Goal: Book appointment/travel/reservation

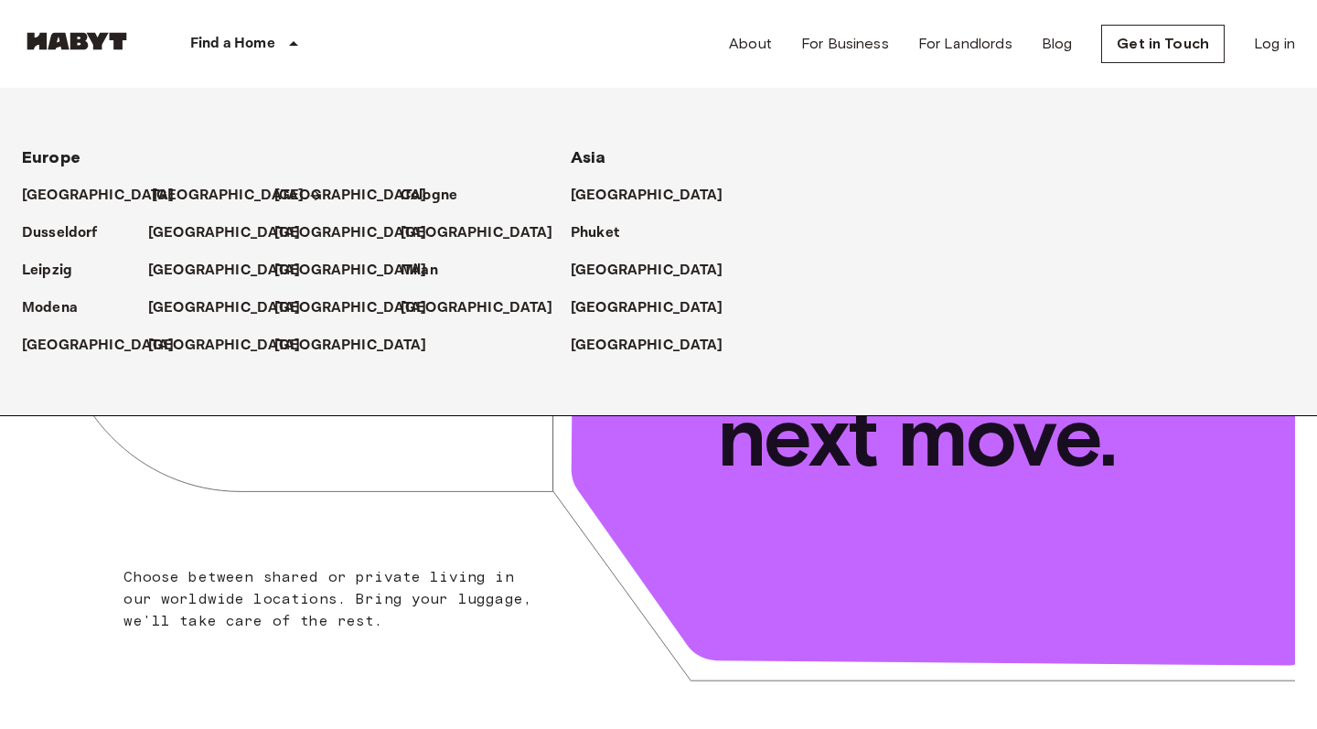
click at [181, 203] on p "[GEOGRAPHIC_DATA]" at bounding box center [228, 196] width 153 height 22
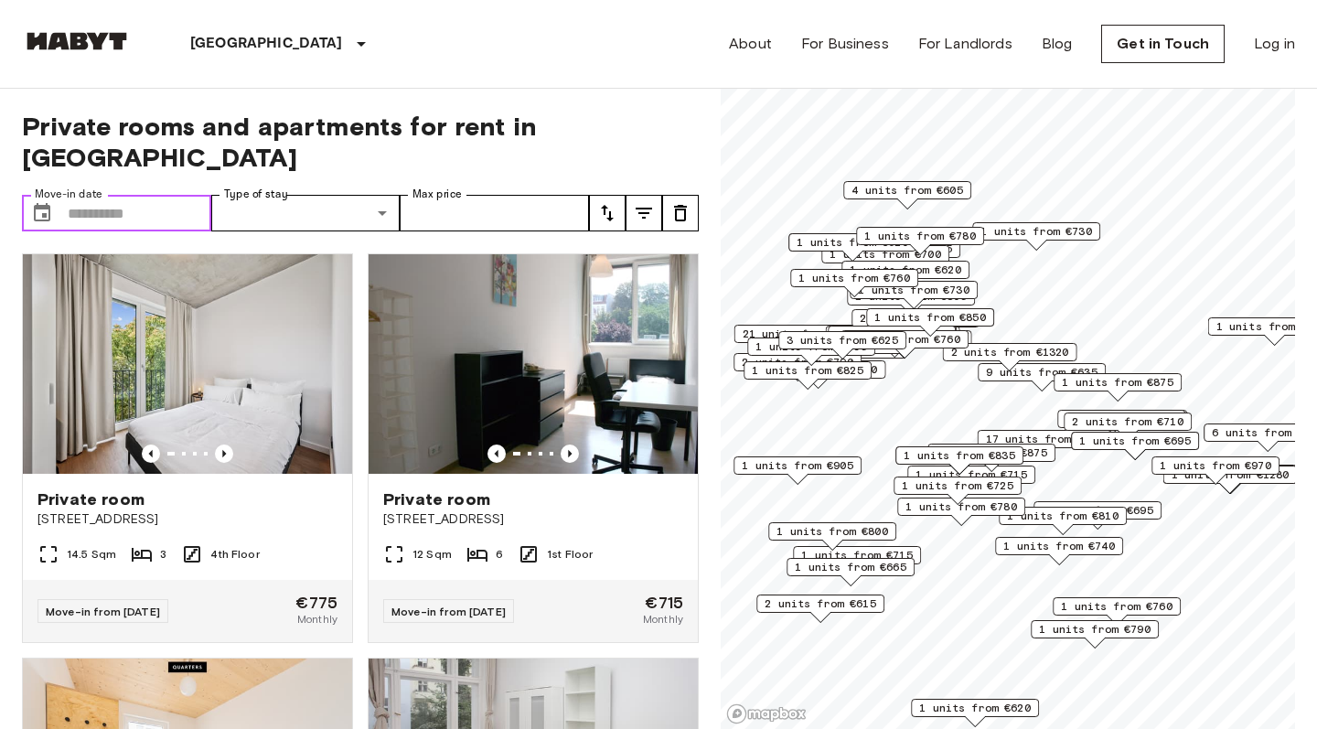
click at [89, 195] on input "Move-in date" at bounding box center [140, 213] width 144 height 37
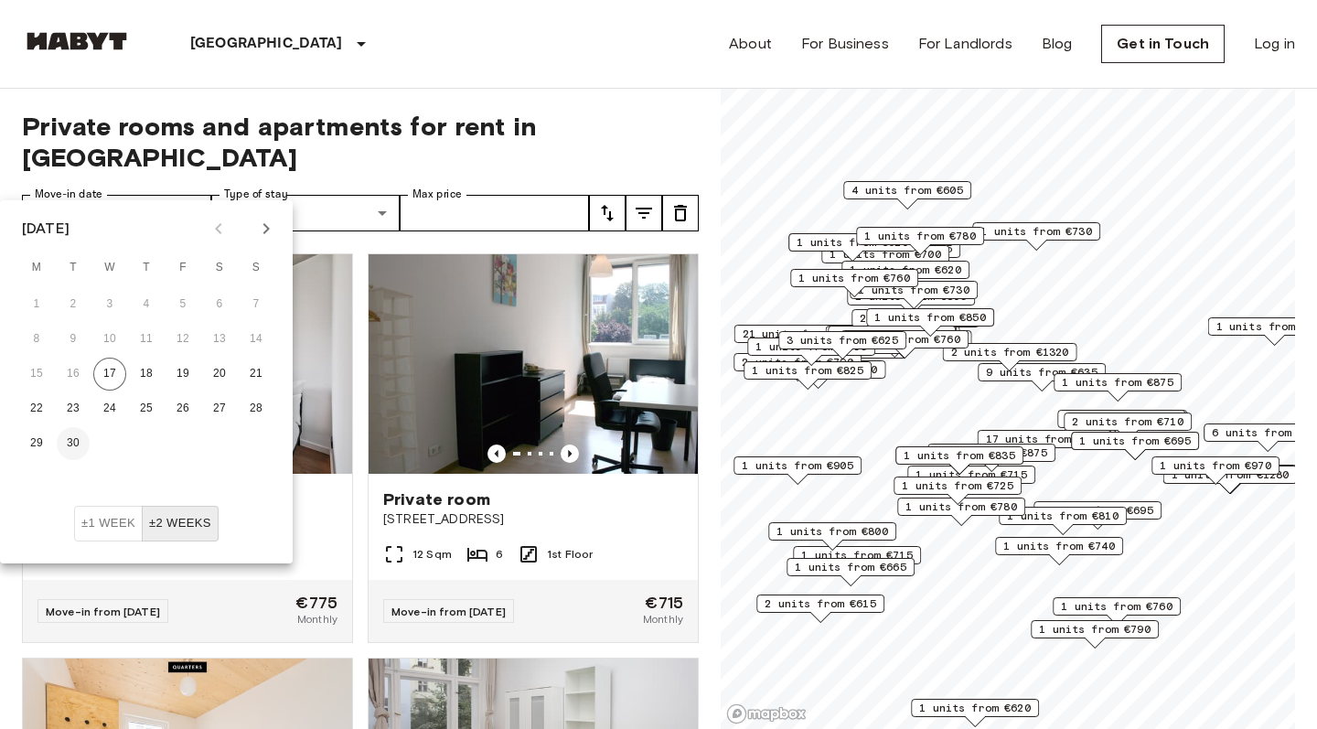
click at [68, 444] on button "30" at bounding box center [73, 443] width 33 height 33
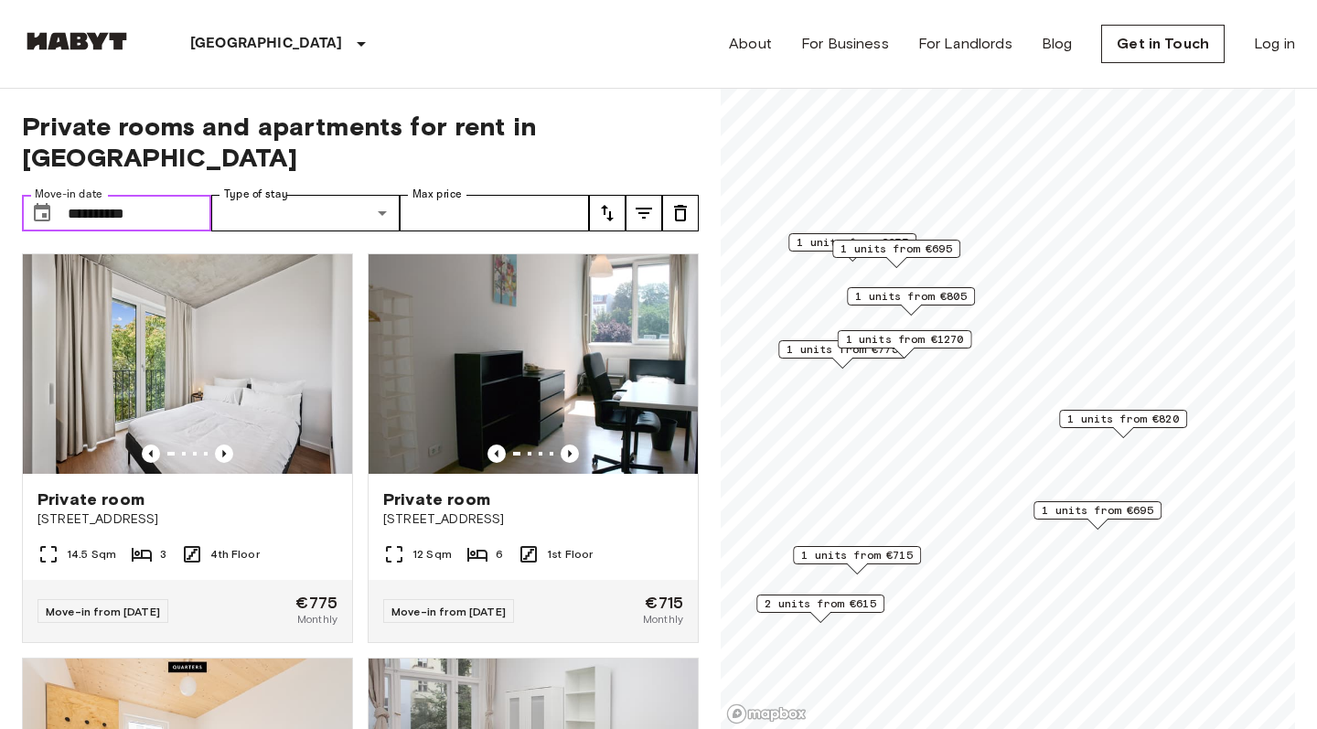
type input "**********"
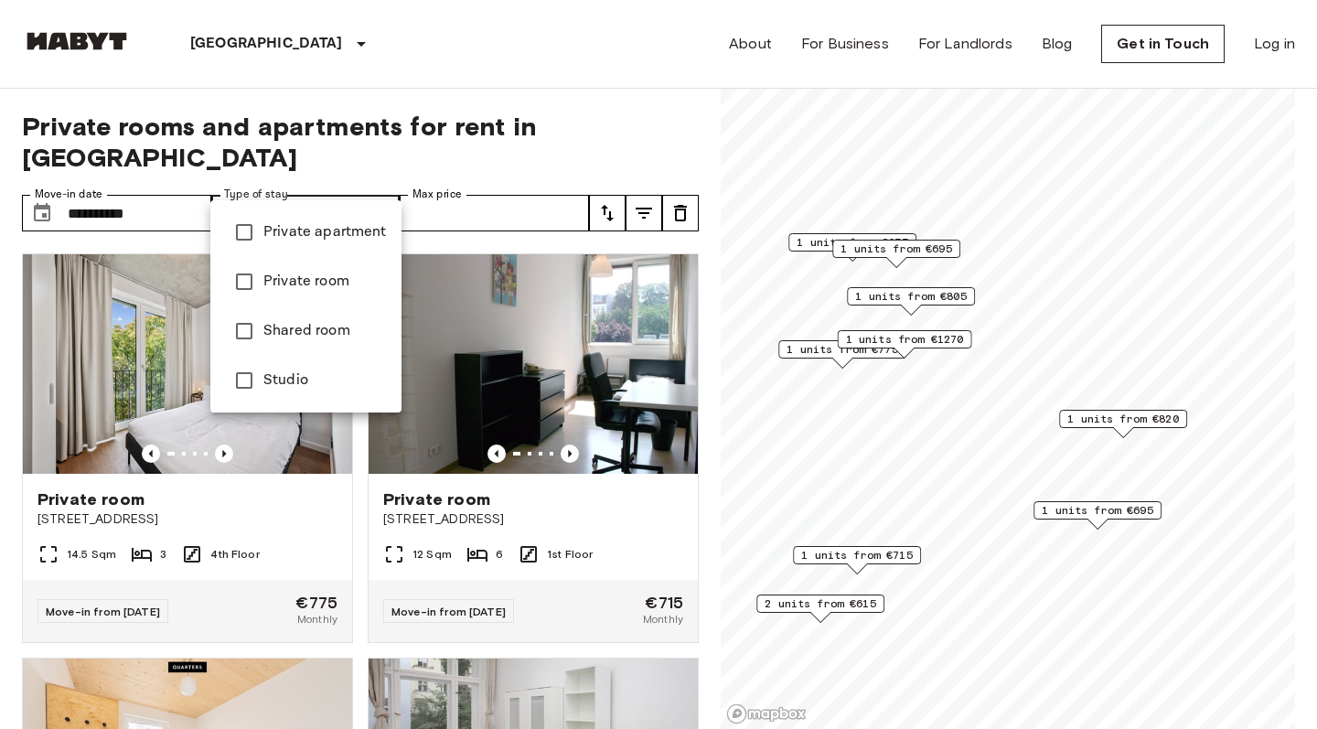
click at [286, 503] on div at bounding box center [658, 364] width 1317 height 729
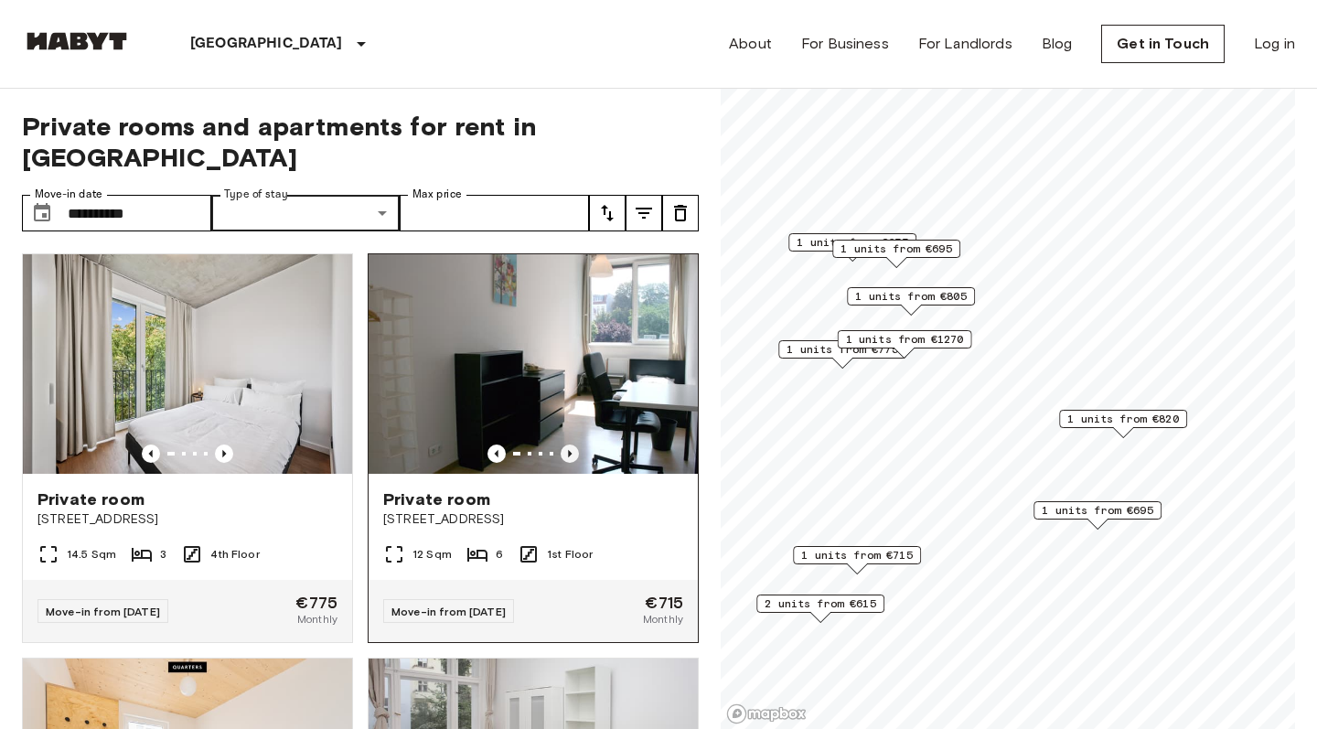
click at [576, 445] on icon "Previous image" at bounding box center [570, 454] width 18 height 18
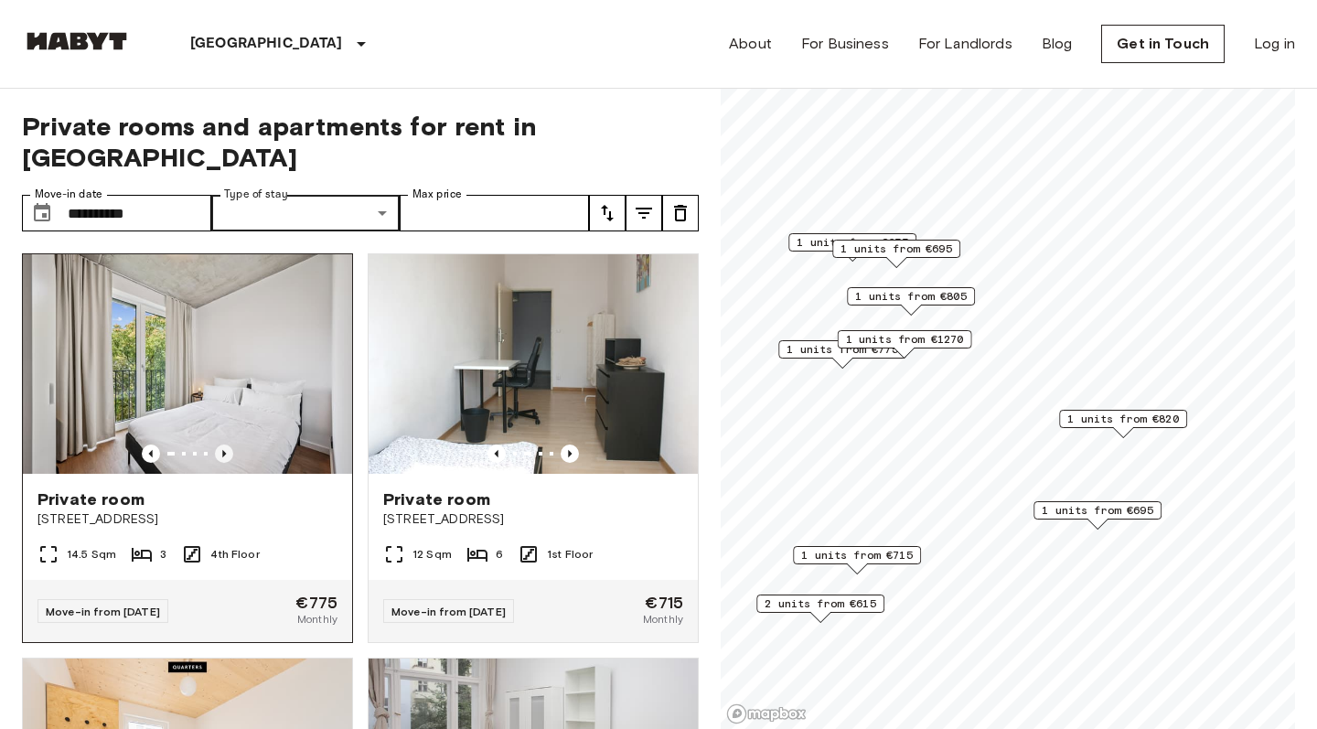
click at [231, 445] on icon "Previous image" at bounding box center [224, 454] width 18 height 18
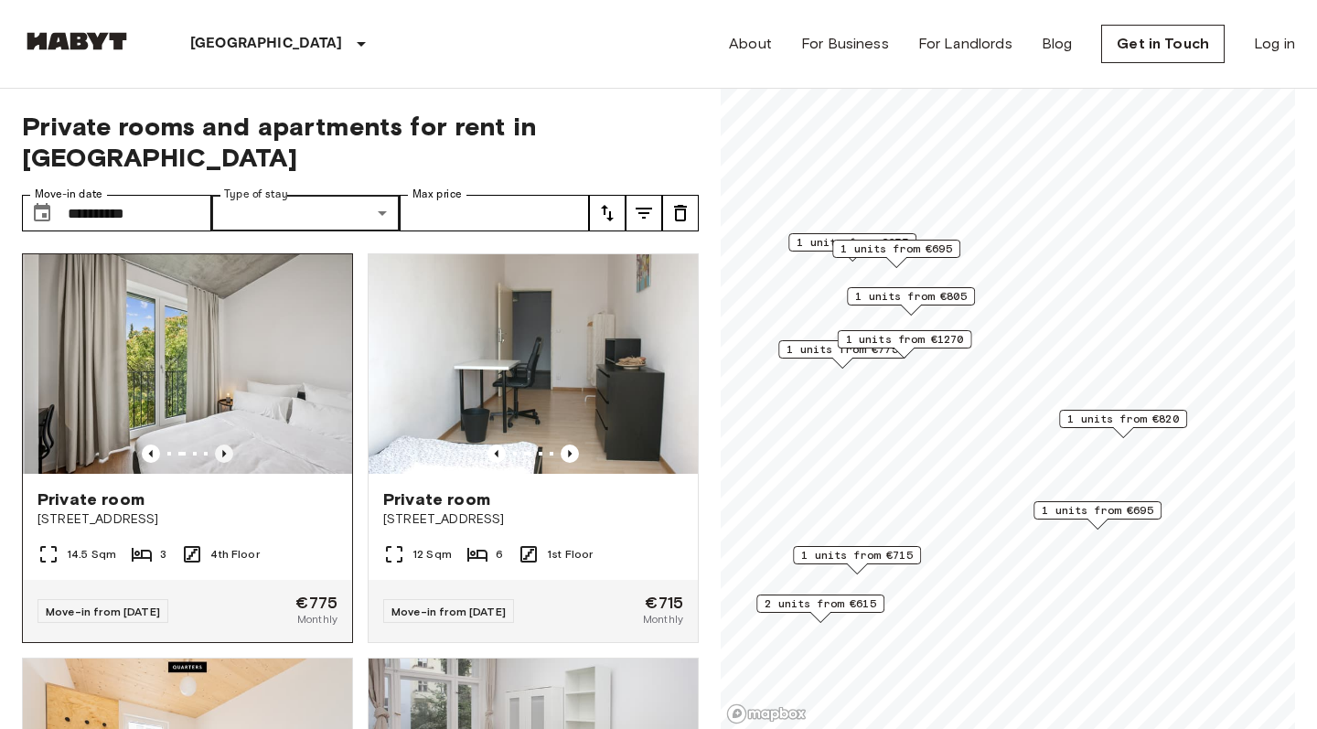
click at [231, 445] on icon "Previous image" at bounding box center [224, 454] width 18 height 18
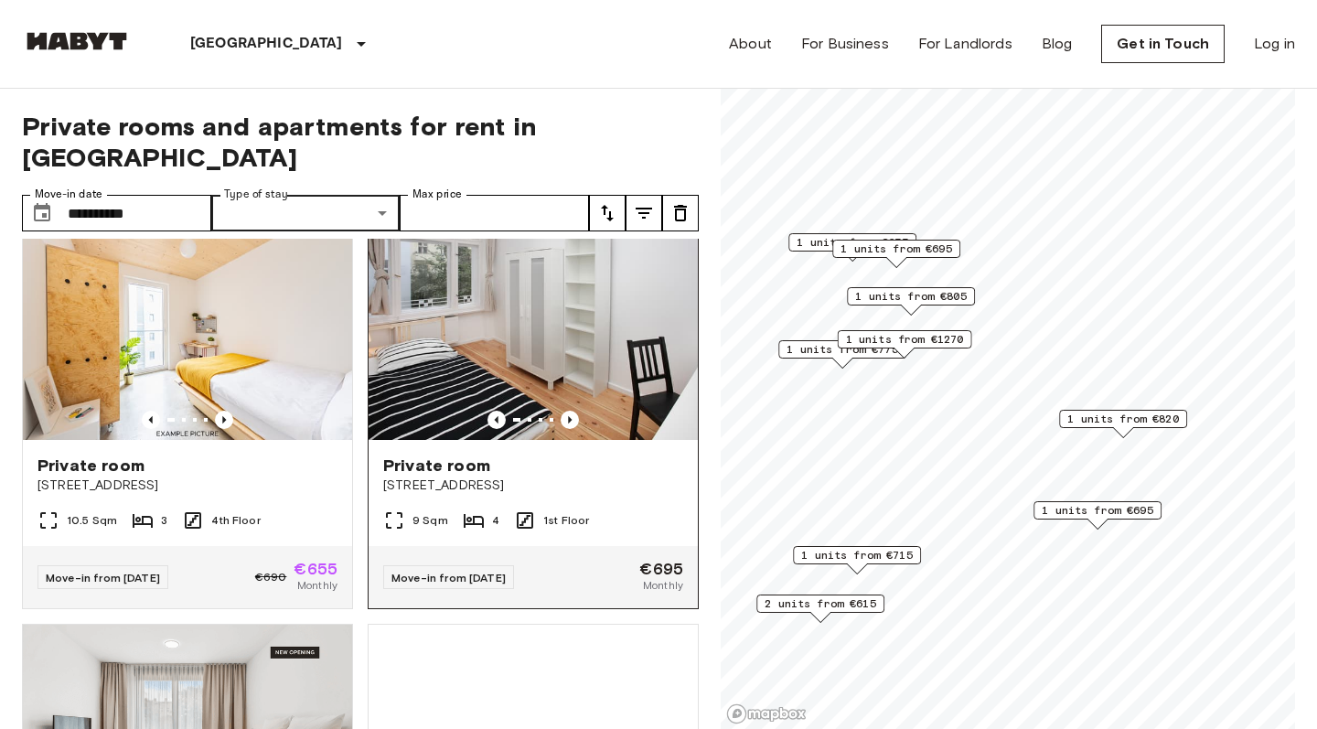
scroll to position [435, 0]
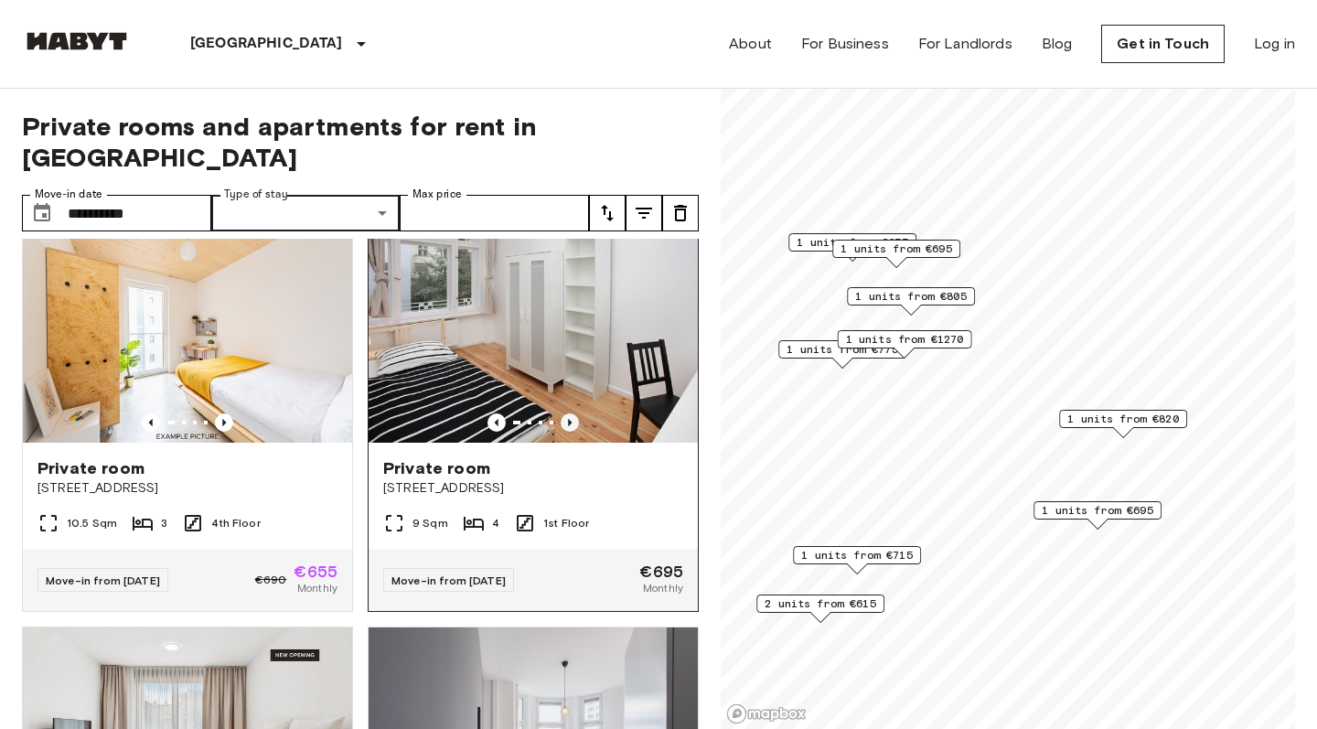
click at [572, 419] on icon "Previous image" at bounding box center [570, 422] width 4 height 7
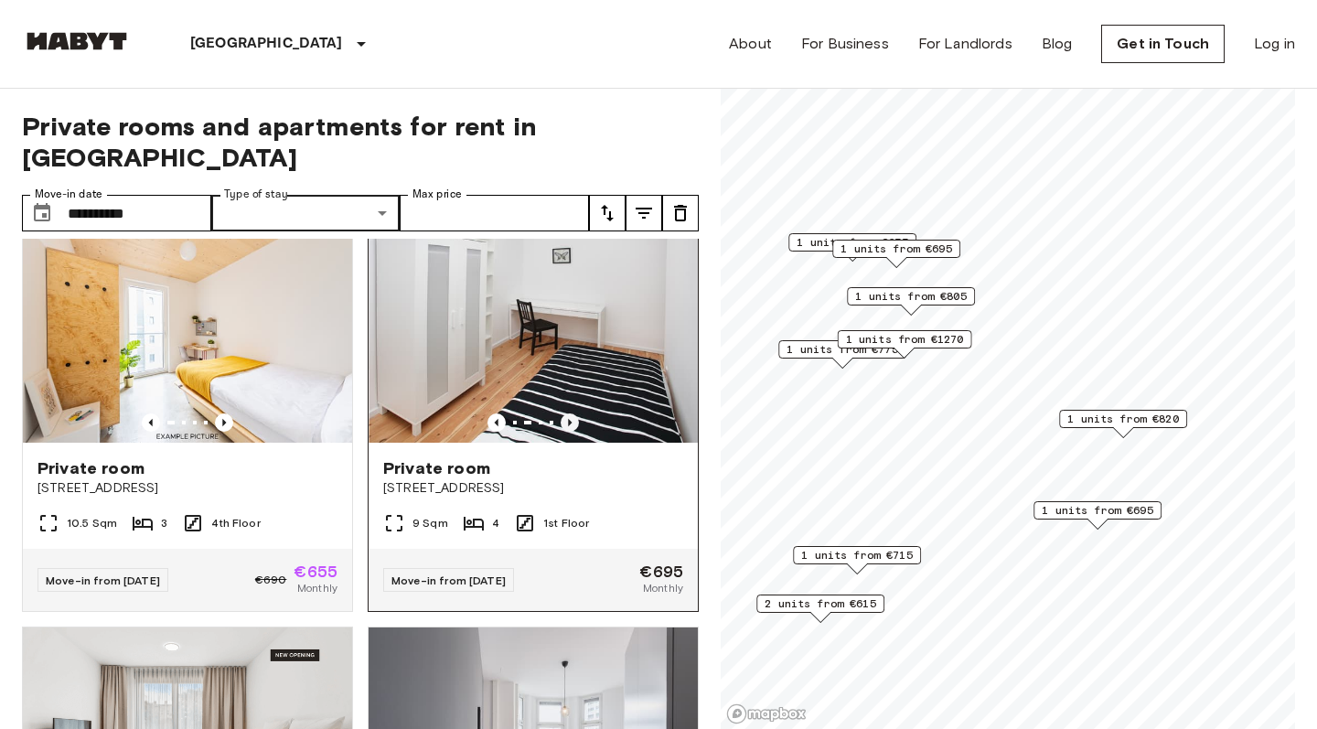
click at [572, 419] on icon "Previous image" at bounding box center [570, 422] width 4 height 7
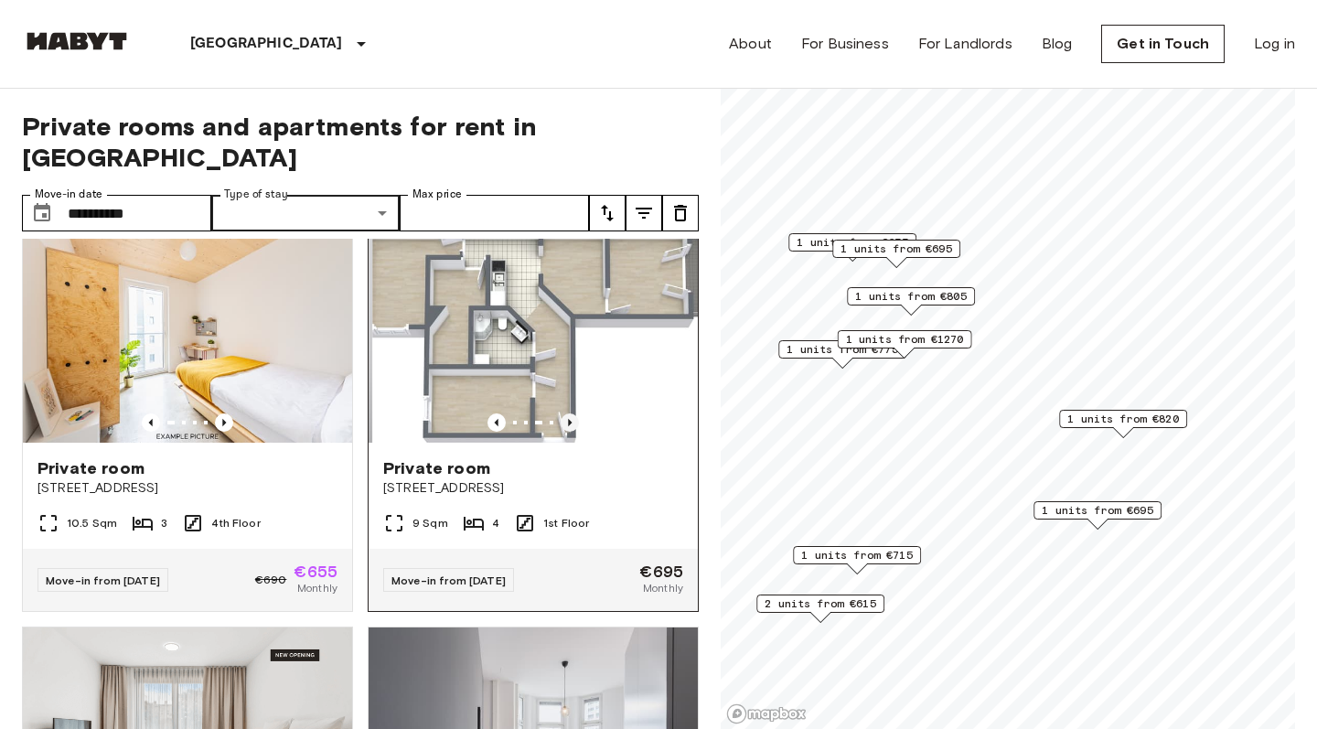
click at [572, 419] on icon "Previous image" at bounding box center [570, 422] width 4 height 7
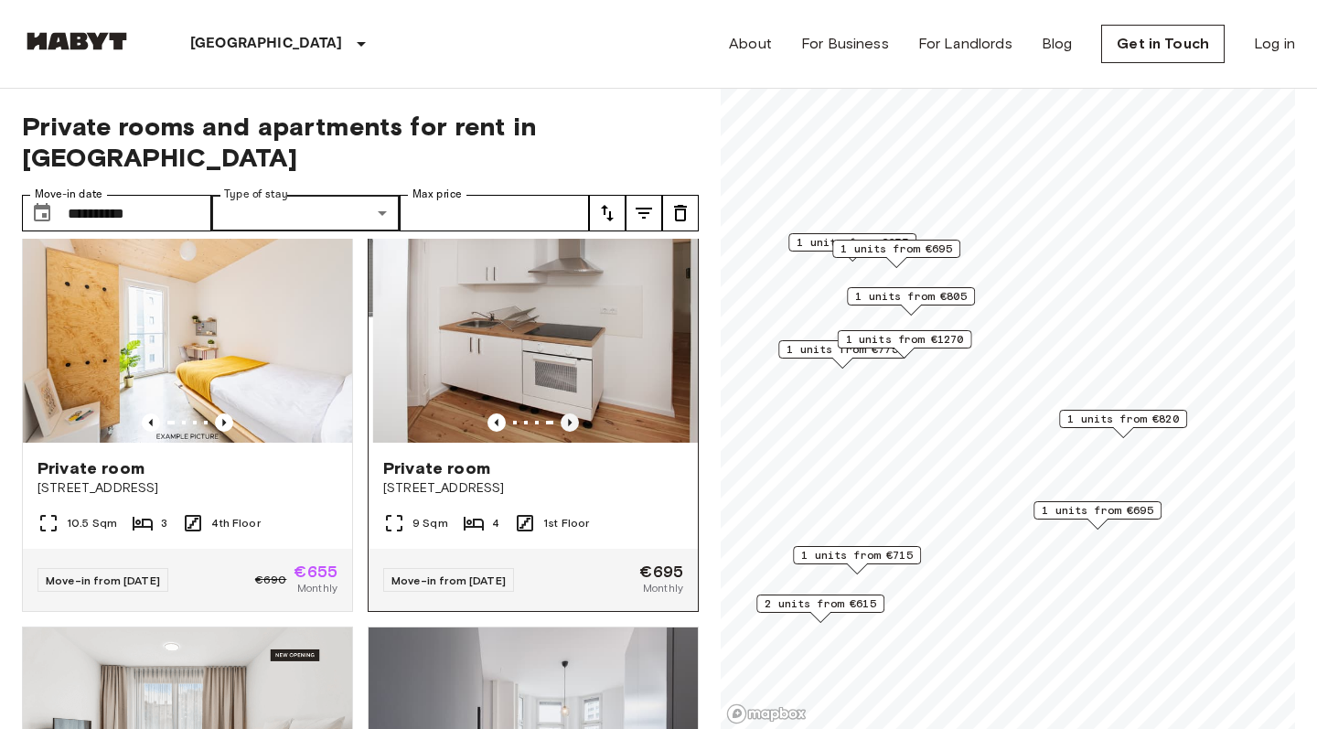
click at [572, 419] on icon "Previous image" at bounding box center [570, 422] width 4 height 7
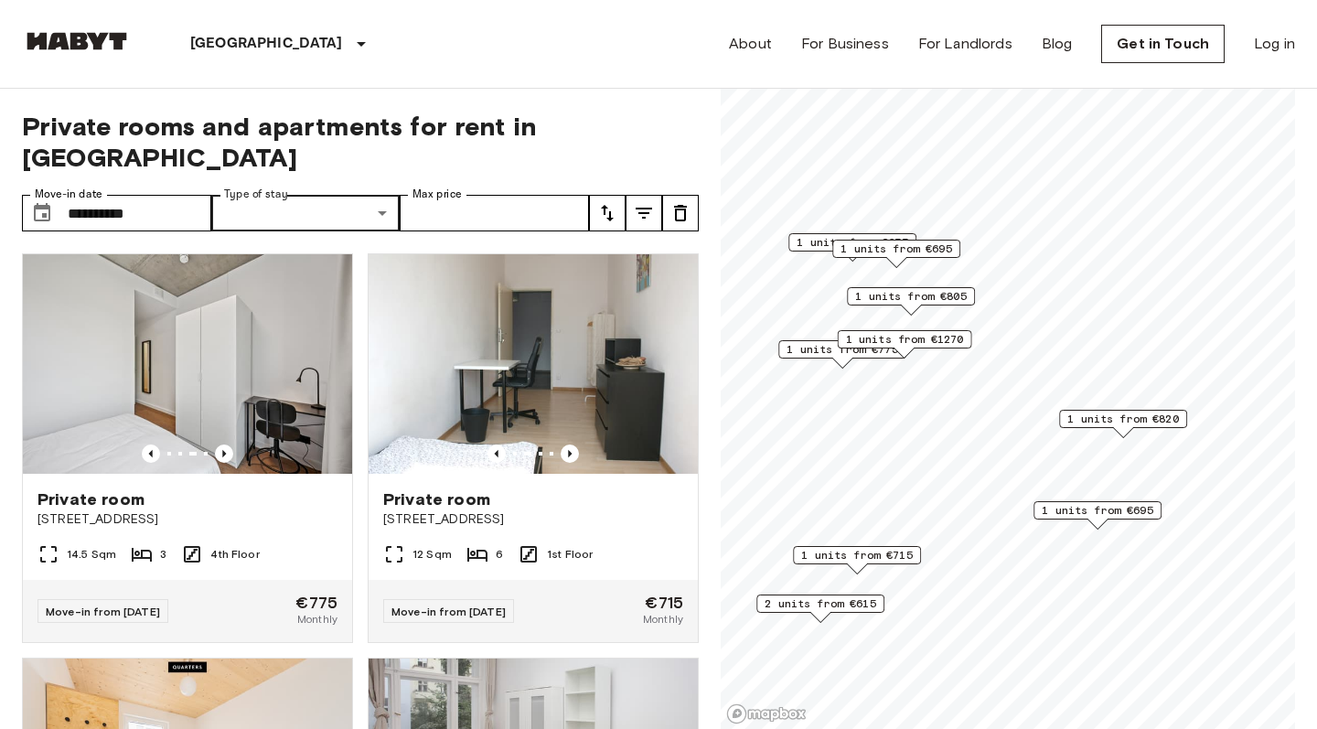
scroll to position [0, 0]
